Goal: Find specific page/section: Find specific page/section

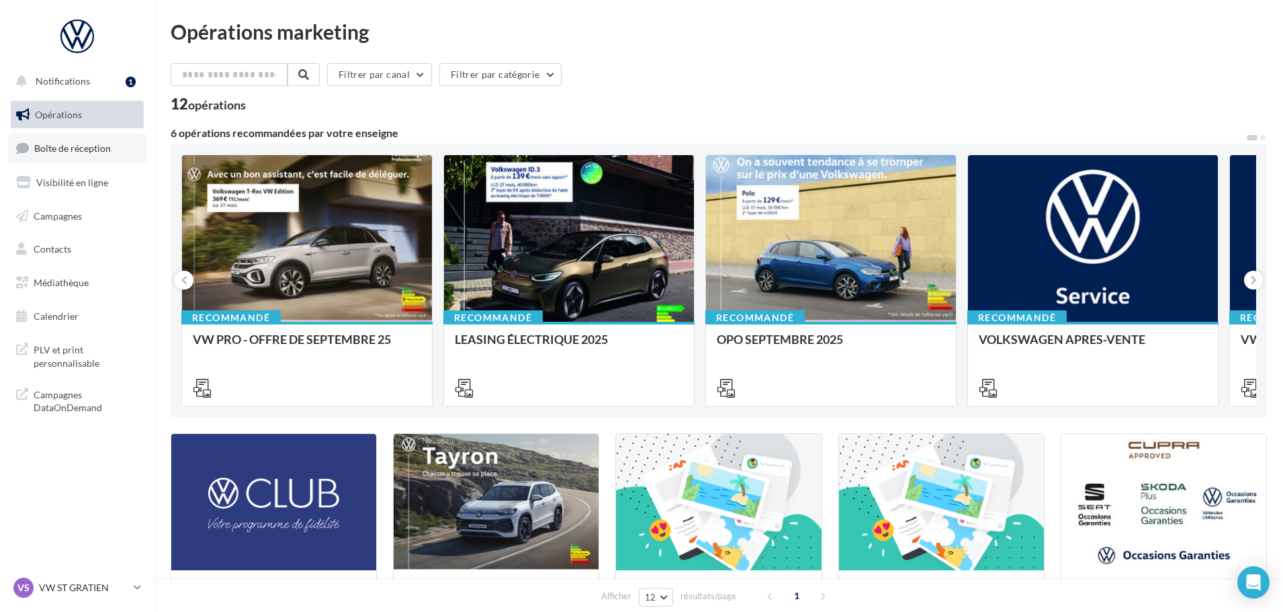
click at [138, 134] on link "Boîte de réception" at bounding box center [77, 148] width 138 height 29
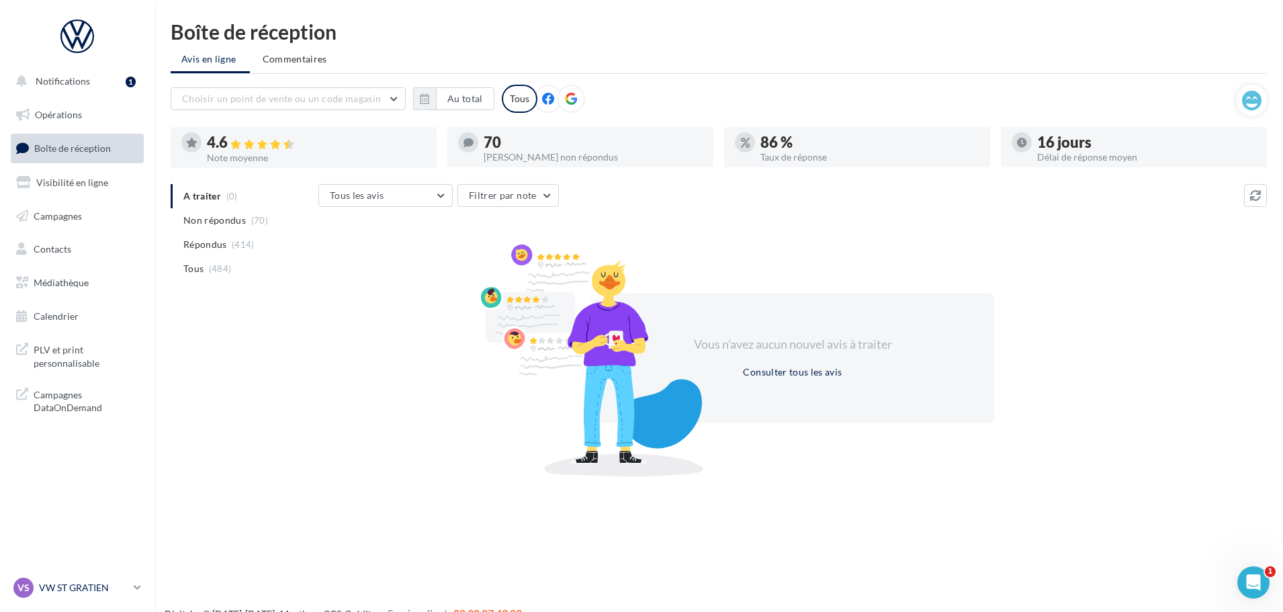
click at [110, 578] on div "VS VW ST GRATIEN vw-stg-gvf" at bounding box center [70, 588] width 115 height 20
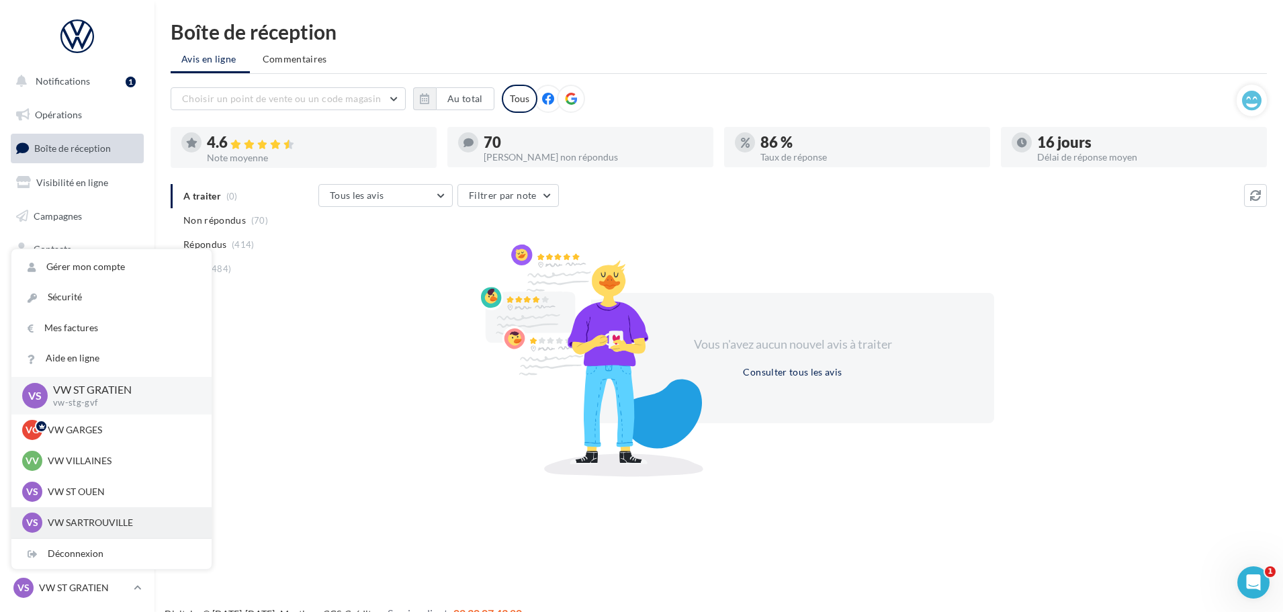
click at [87, 525] on p "VW SARTROUVILLE" at bounding box center [122, 522] width 148 height 13
